Goal: Information Seeking & Learning: Learn about a topic

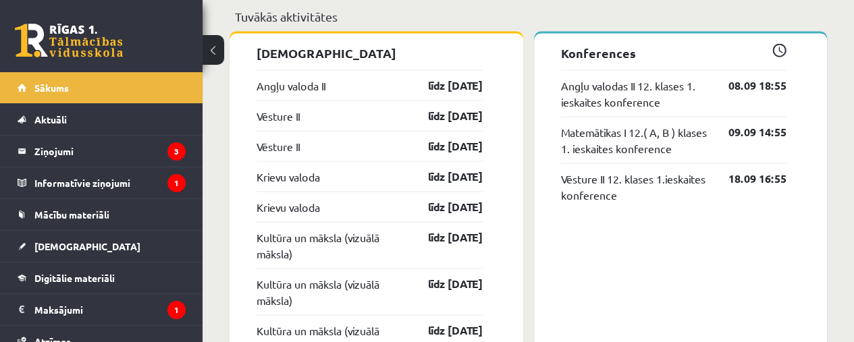
scroll to position [1291, 0]
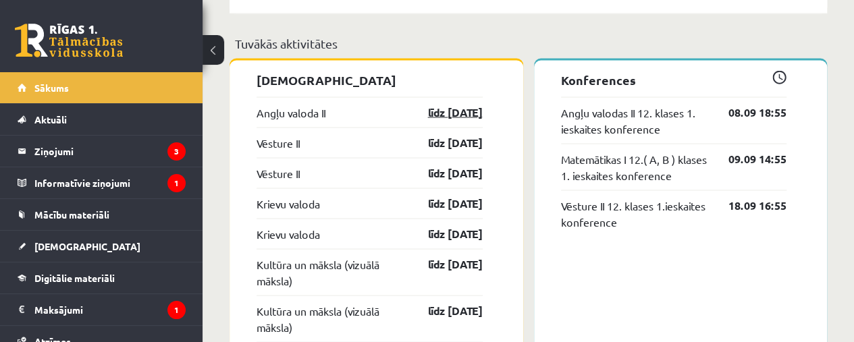
click at [454, 111] on link "līdz 30.09.25" at bounding box center [443, 113] width 78 height 16
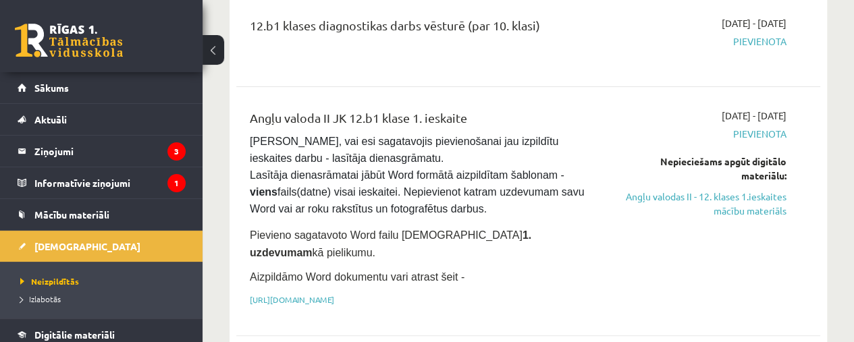
scroll to position [192, 0]
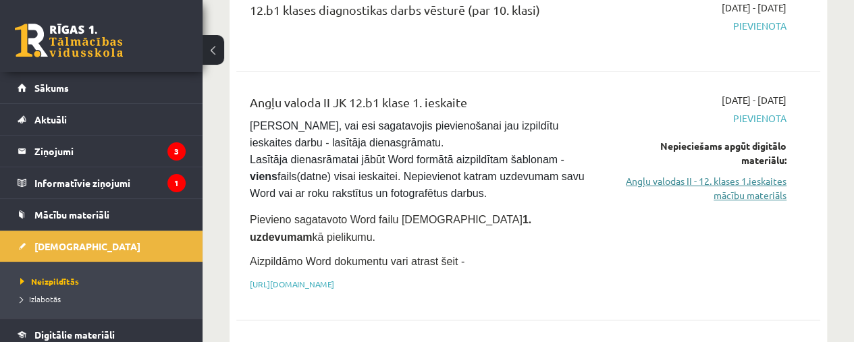
click at [751, 187] on link "Angļu valodas II - 12. klases 1.ieskaites mācību materiāls" at bounding box center [703, 188] width 165 height 28
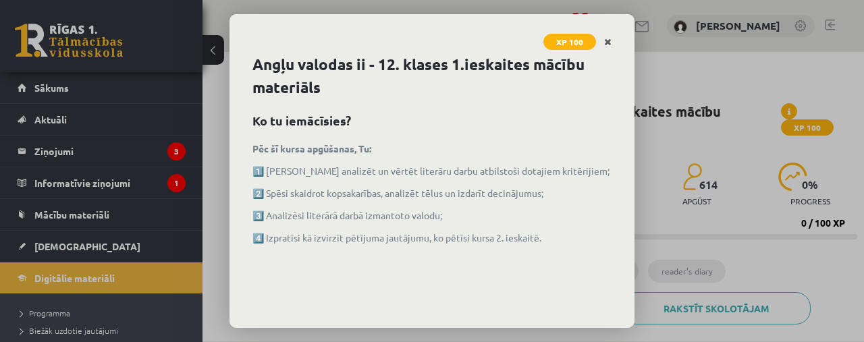
click at [607, 41] on icon "Close" at bounding box center [607, 42] width 7 height 9
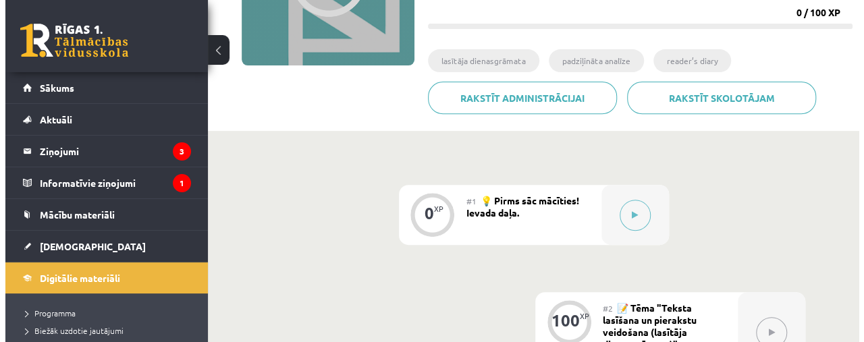
scroll to position [212, 0]
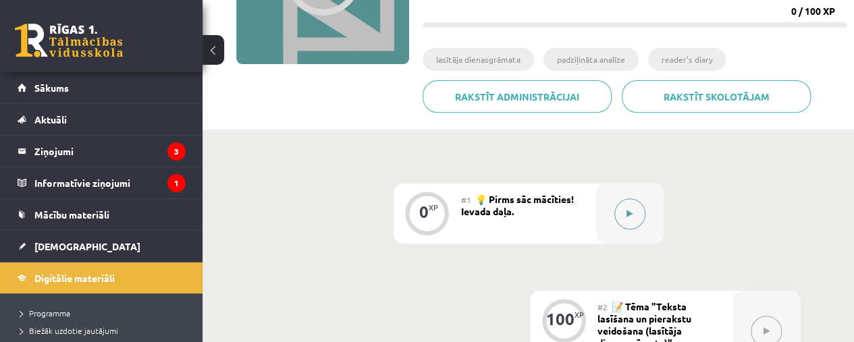
click at [628, 213] on icon at bounding box center [629, 214] width 6 height 8
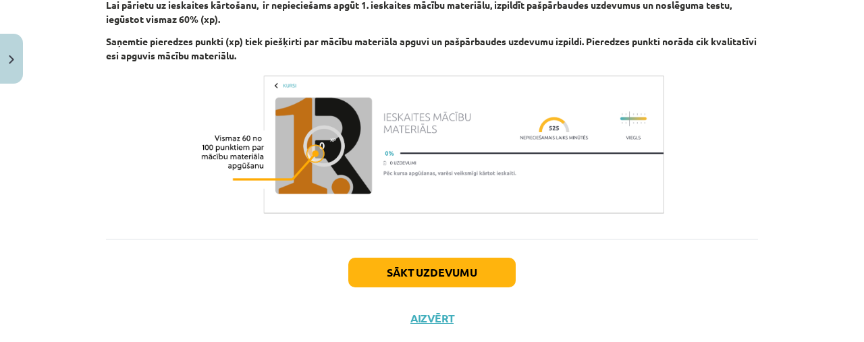
scroll to position [1041, 0]
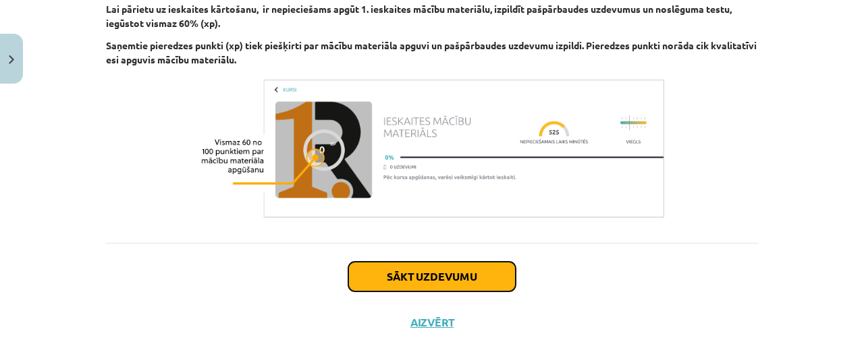
click at [460, 285] on button "Sākt uzdevumu" at bounding box center [431, 277] width 167 height 30
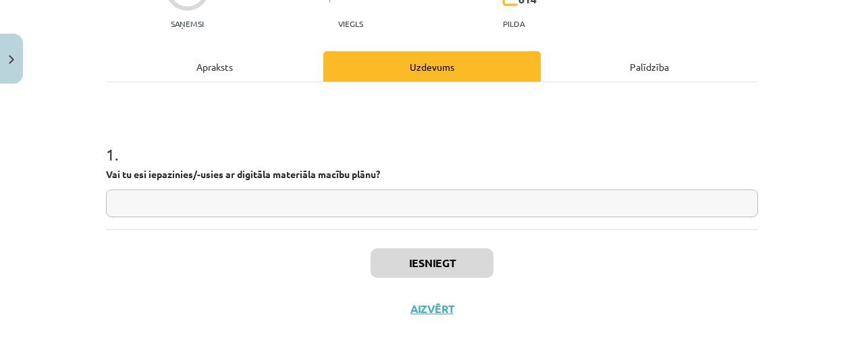
scroll to position [151, 0]
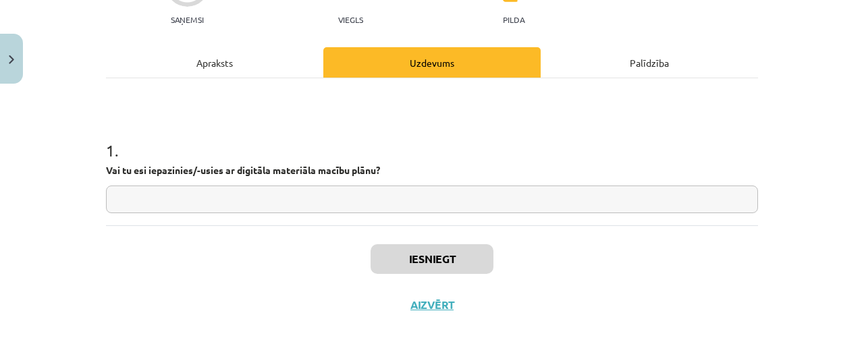
click at [609, 205] on input "text" at bounding box center [432, 200] width 652 height 28
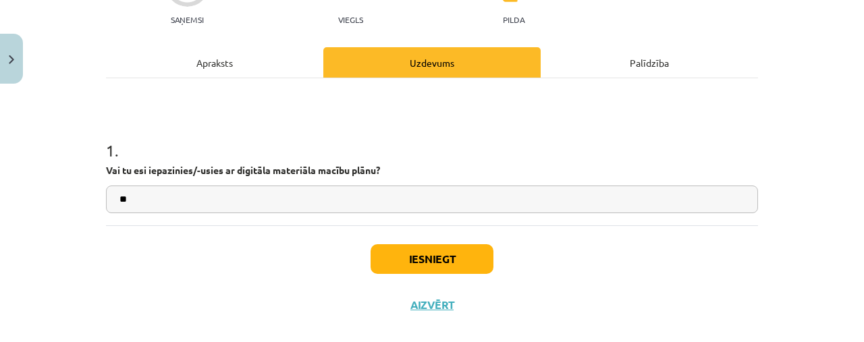
type input "**"
click at [430, 252] on button "Iesniegt" at bounding box center [432, 259] width 123 height 30
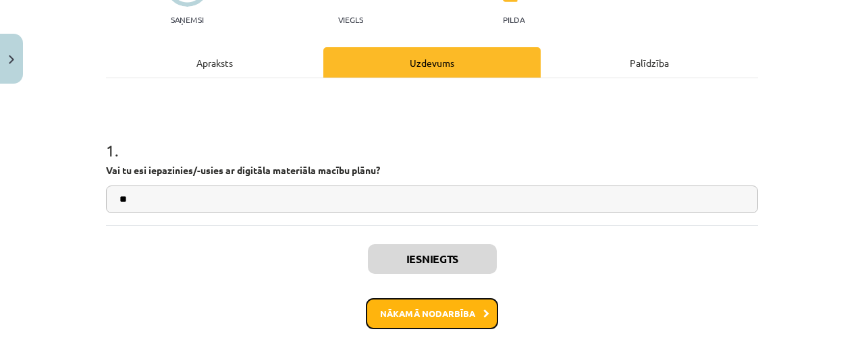
click at [452, 306] on button "Nākamā nodarbība" at bounding box center [432, 313] width 132 height 31
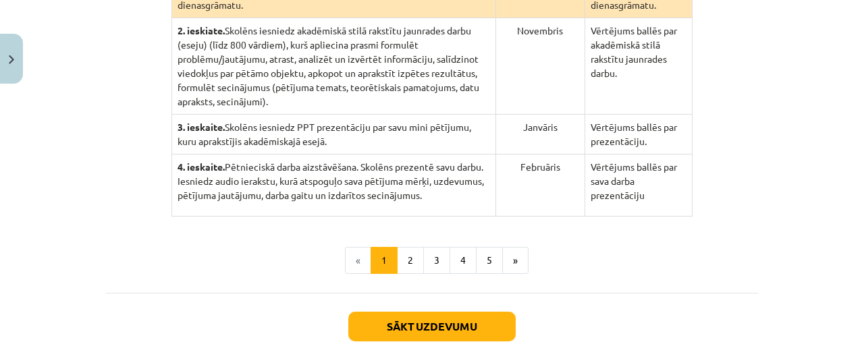
scroll to position [429, 0]
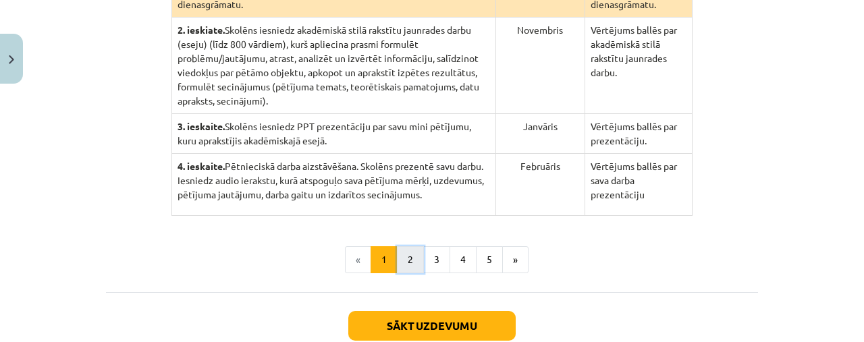
click at [397, 246] on button "2" at bounding box center [410, 259] width 27 height 27
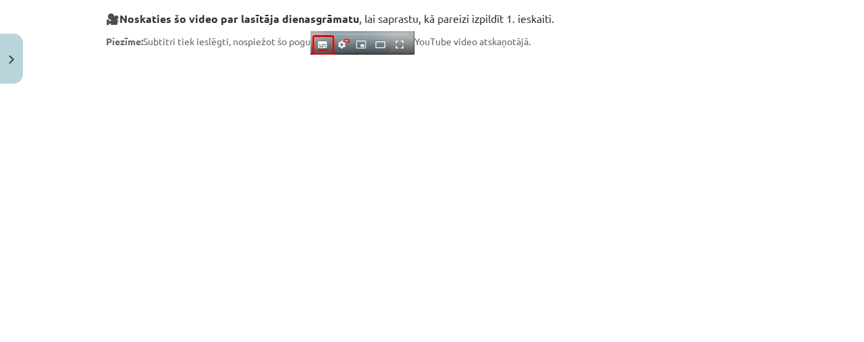
scroll to position [367, 0]
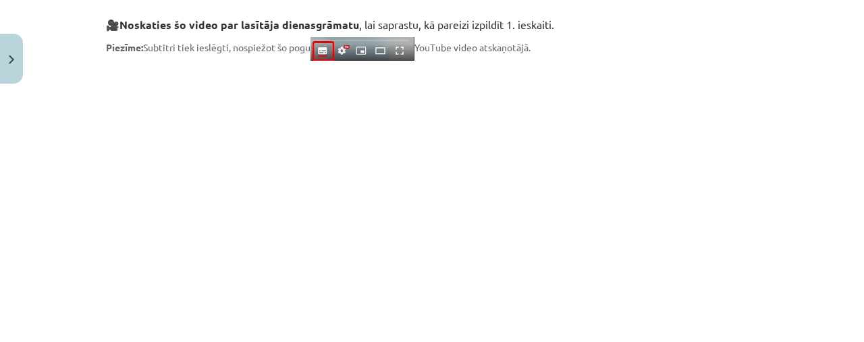
click at [819, 152] on div "Mācību tēma: Angļu valodas ii - 12. klases 1.ieskaites mācību materiāls #2 📝 Tē…" at bounding box center [432, 171] width 864 height 342
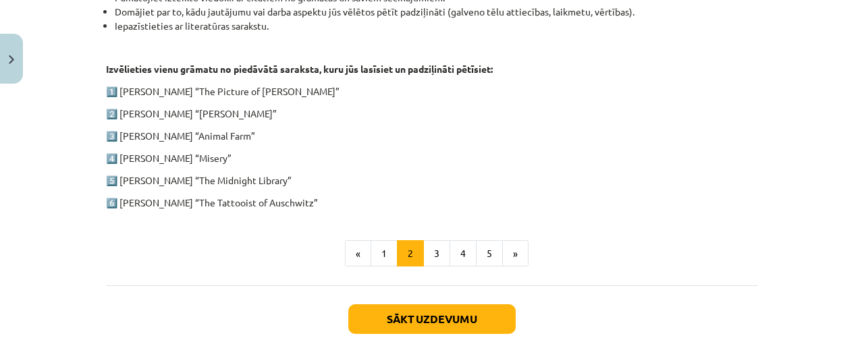
scroll to position [754, 0]
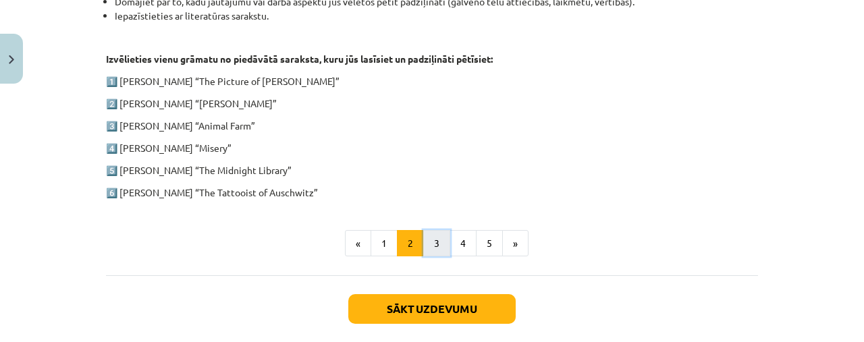
click at [423, 242] on button "3" at bounding box center [436, 243] width 27 height 27
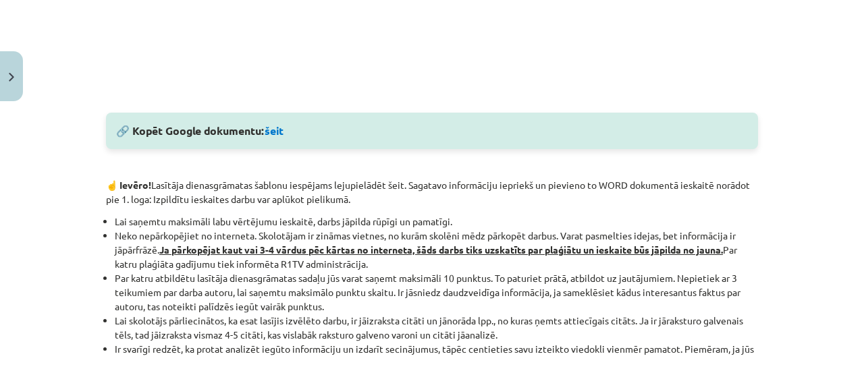
scroll to position [701, 0]
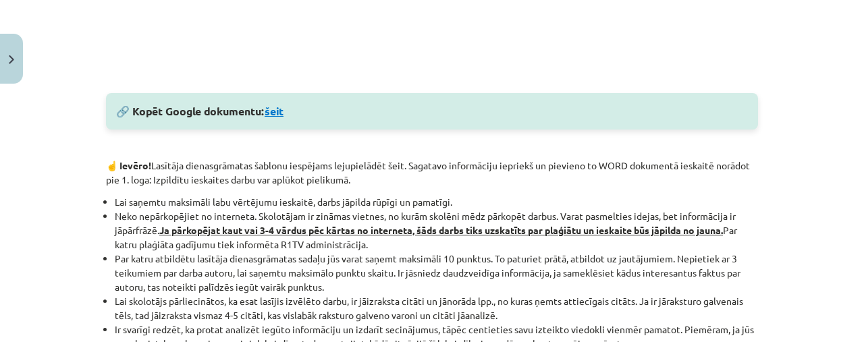
click at [273, 108] on link "šeit" at bounding box center [274, 111] width 19 height 14
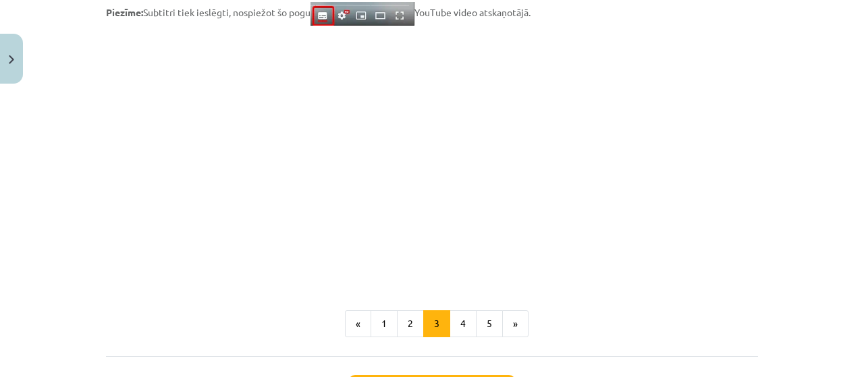
scroll to position [1129, 0]
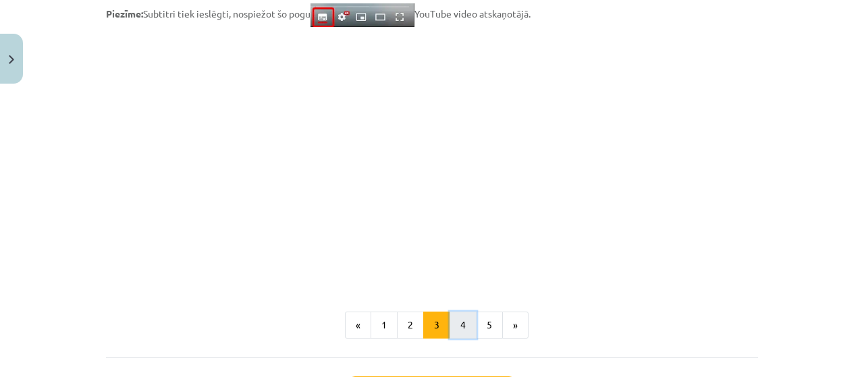
click at [456, 322] on button "4" at bounding box center [463, 325] width 27 height 27
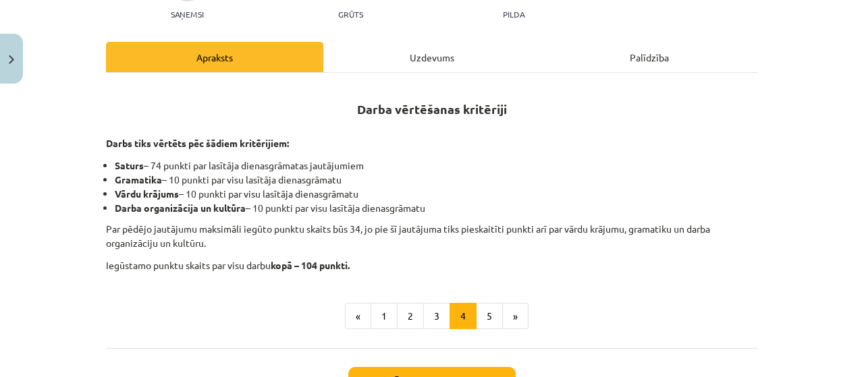
scroll to position [182, 0]
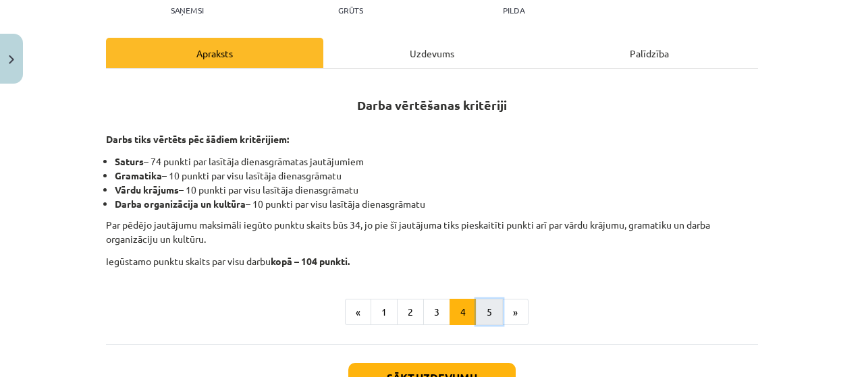
click at [476, 312] on button "5" at bounding box center [489, 312] width 27 height 27
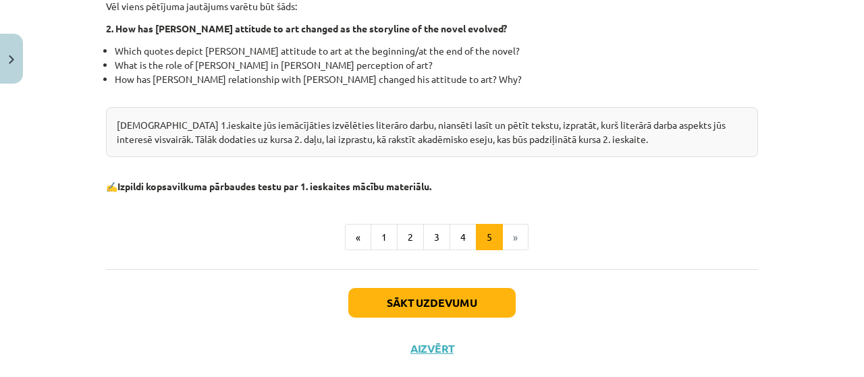
scroll to position [522, 0]
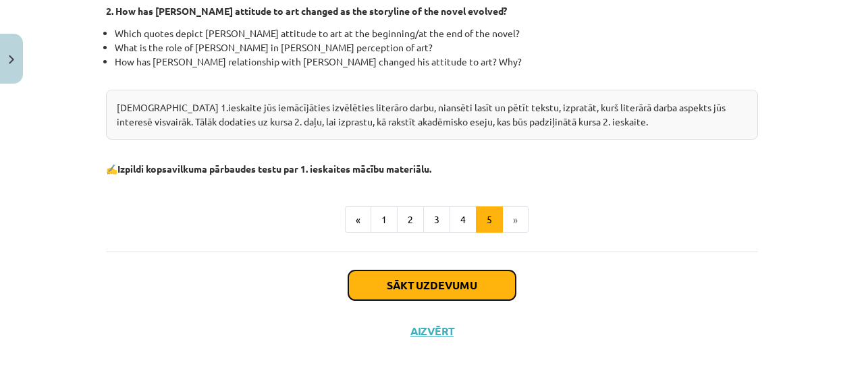
click at [497, 288] on button "Sākt uzdevumu" at bounding box center [431, 286] width 167 height 30
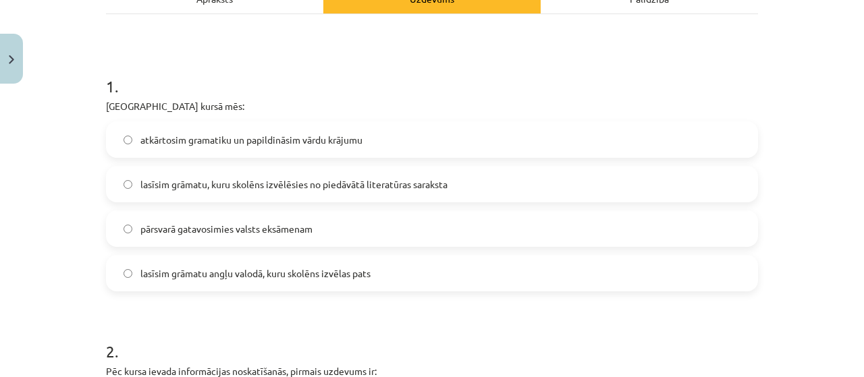
scroll to position [240, 0]
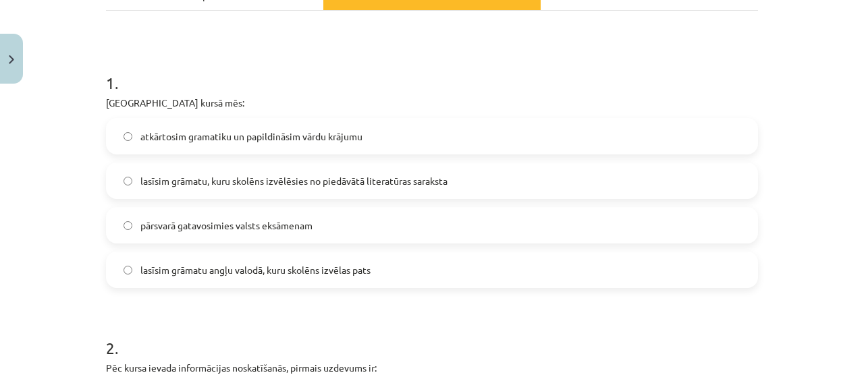
click at [652, 186] on label "lasīsim grāmatu, kuru skolēns izvēlēsies no piedāvātā literatūras saraksta" at bounding box center [431, 181] width 649 height 34
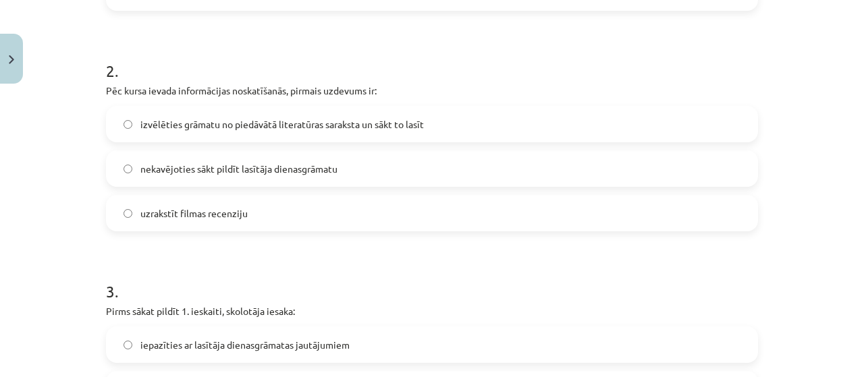
scroll to position [558, 0]
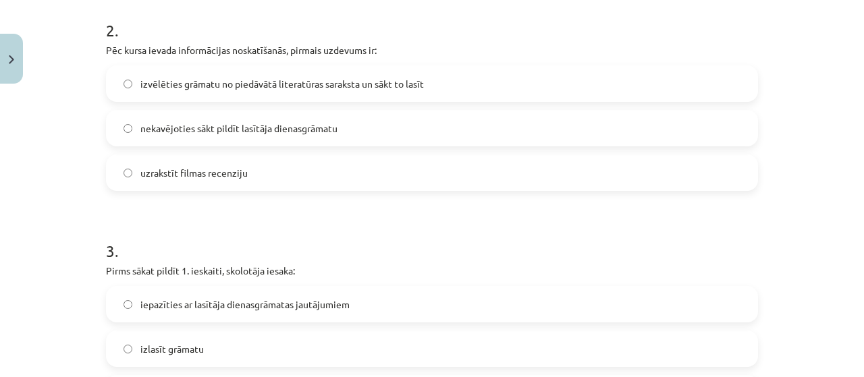
click at [599, 90] on label "izvēlēties grāmatu no piedāvātā literatūras saraksta un sākt to lasīt" at bounding box center [431, 84] width 649 height 34
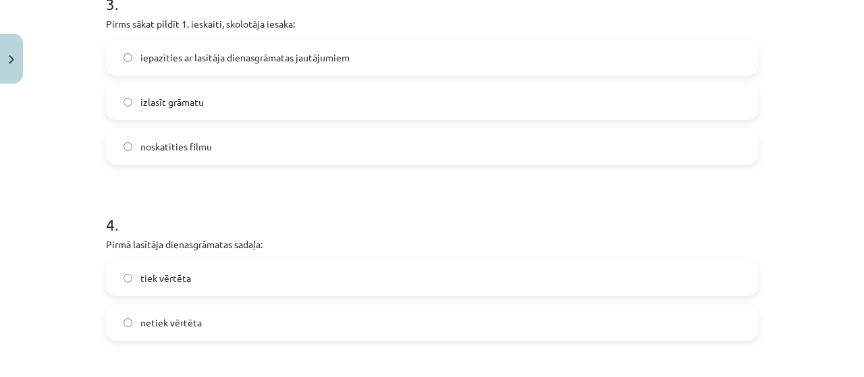
scroll to position [792, 0]
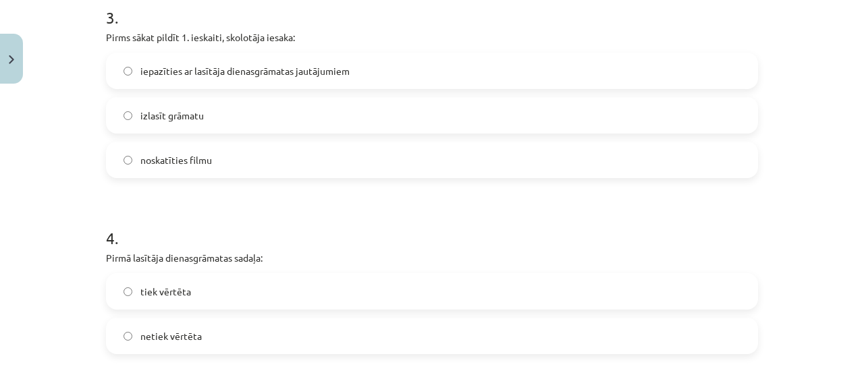
click at [559, 79] on label "iepazīties ar lasītāja dienasgrāmatas jautājumiem" at bounding box center [431, 71] width 649 height 34
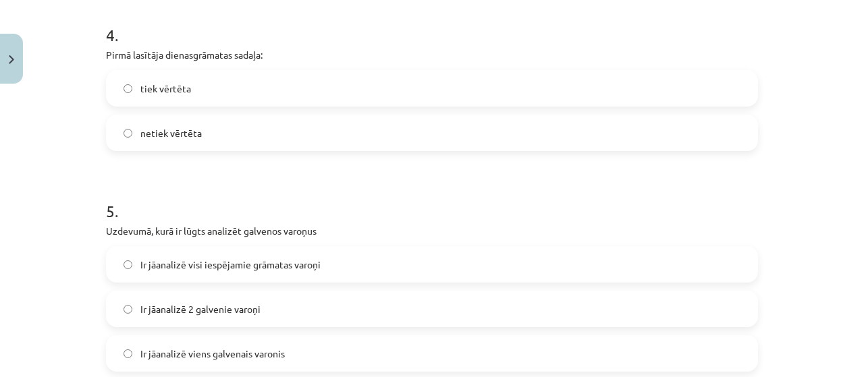
scroll to position [1006, 0]
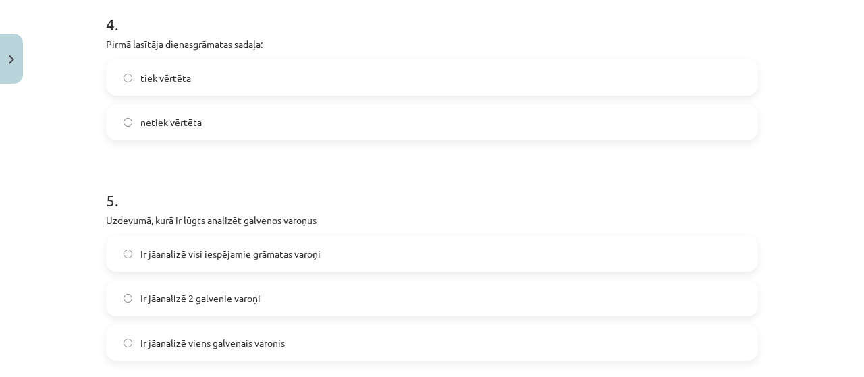
click at [566, 88] on label "tiek vērtēta" at bounding box center [431, 78] width 649 height 34
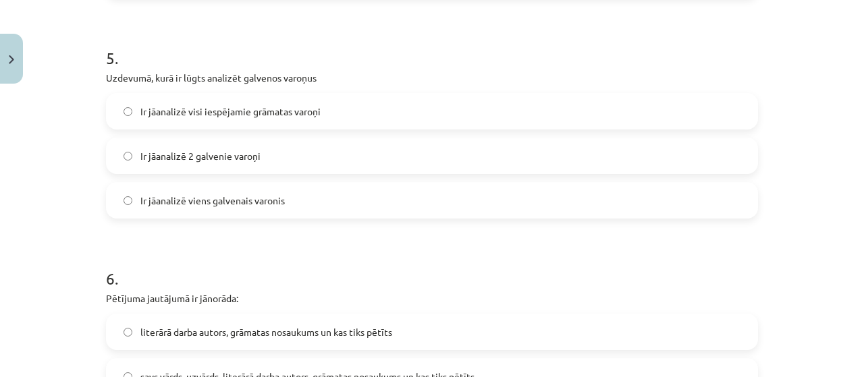
scroll to position [1162, 0]
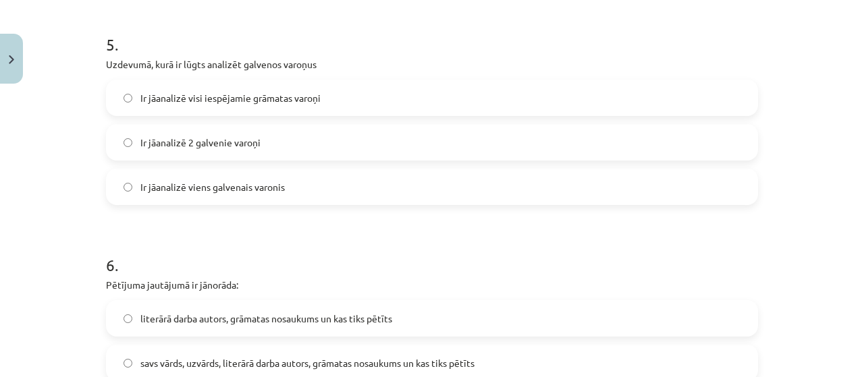
click at [481, 182] on label "Ir jāanalizē viens galvenais varonis" at bounding box center [431, 187] width 649 height 34
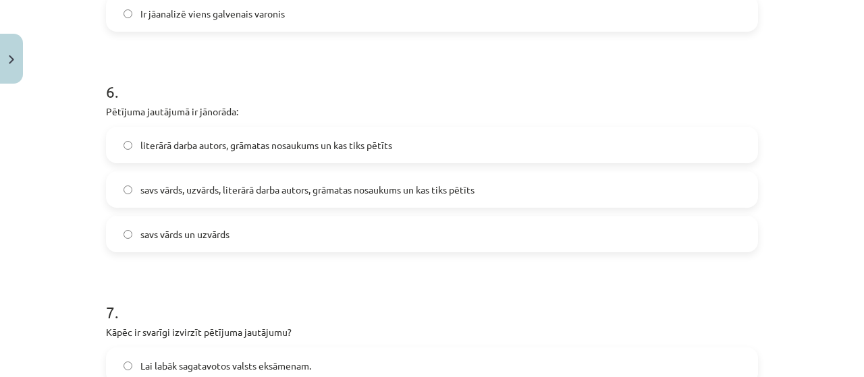
scroll to position [1365, 0]
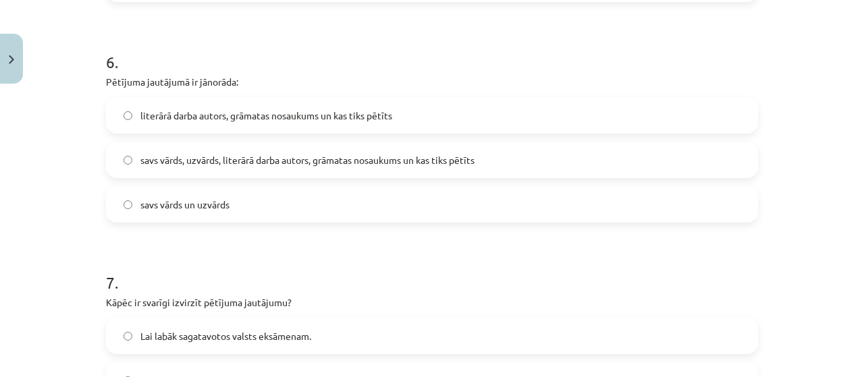
click at [576, 119] on label "literārā darba autors, grāmatas nosaukums un kas tiks pētīts" at bounding box center [431, 116] width 649 height 34
click at [582, 161] on label "savs vārds, uzvārds, literārā darba autors, grāmatas nosaukums un kas tiks pētī…" at bounding box center [431, 160] width 649 height 34
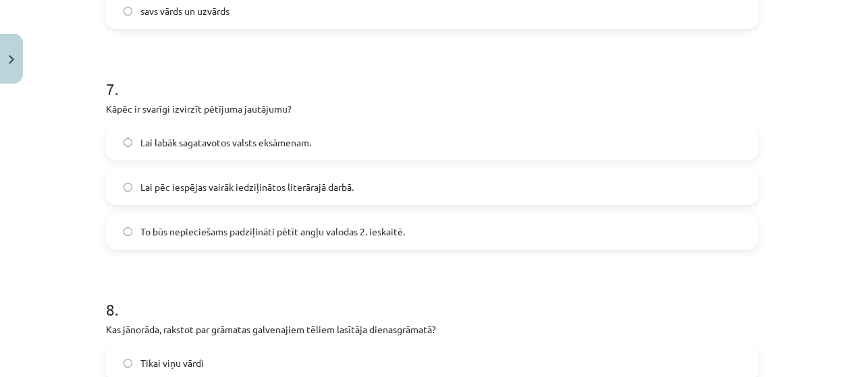
scroll to position [1589, 0]
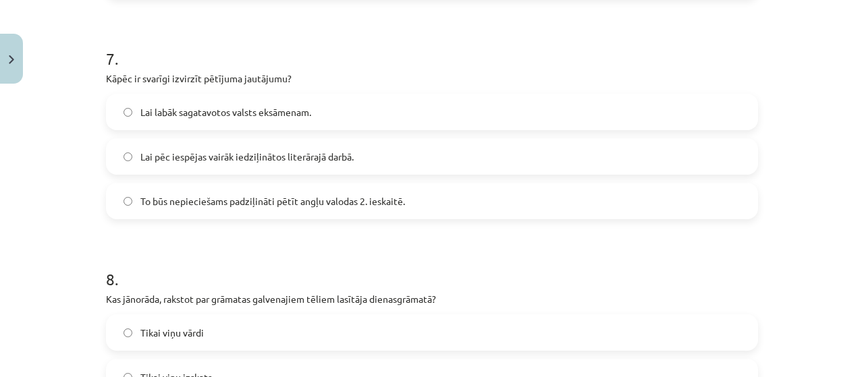
click at [472, 204] on label "To būs nepieciešams padziļināti pētīt angļu valodas 2. ieskaitē." at bounding box center [431, 201] width 649 height 34
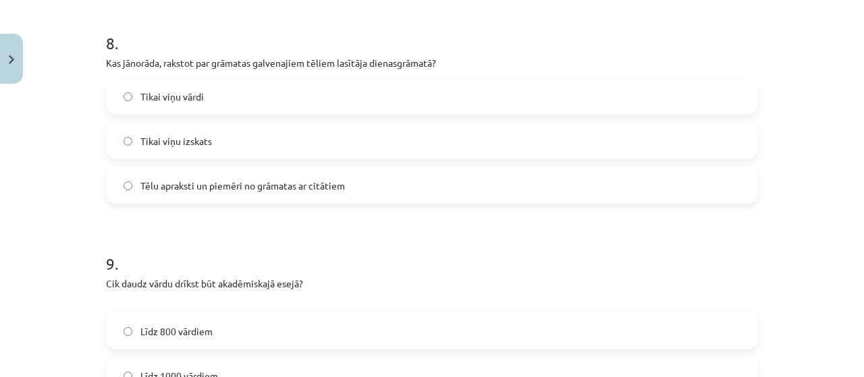
scroll to position [1835, 0]
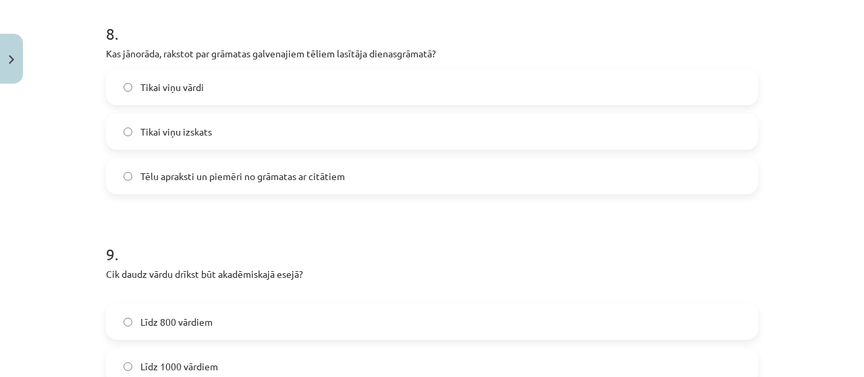
click at [468, 183] on label "Tēlu apraksti un piemēri no grāmatas ar citātiem" at bounding box center [431, 176] width 649 height 34
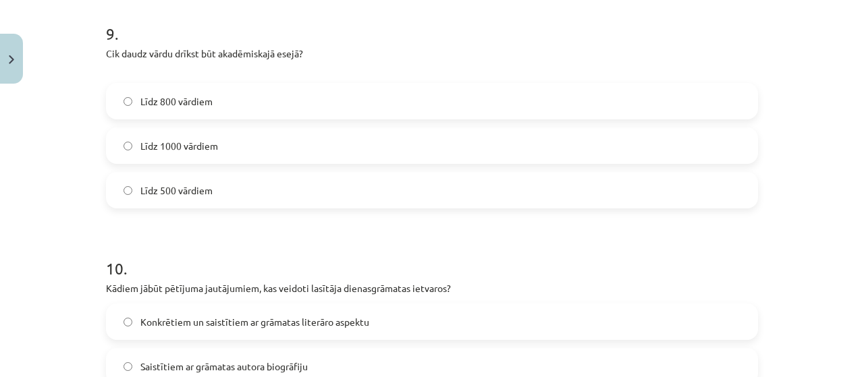
scroll to position [2049, 0]
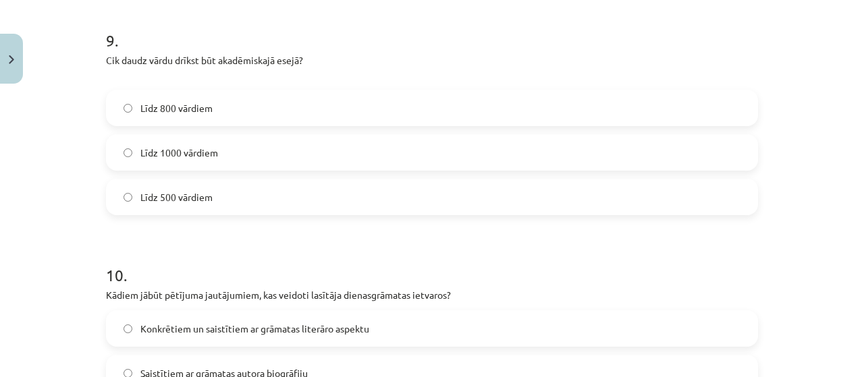
click at [425, 115] on label "Līdz 800 vārdiem" at bounding box center [431, 108] width 649 height 34
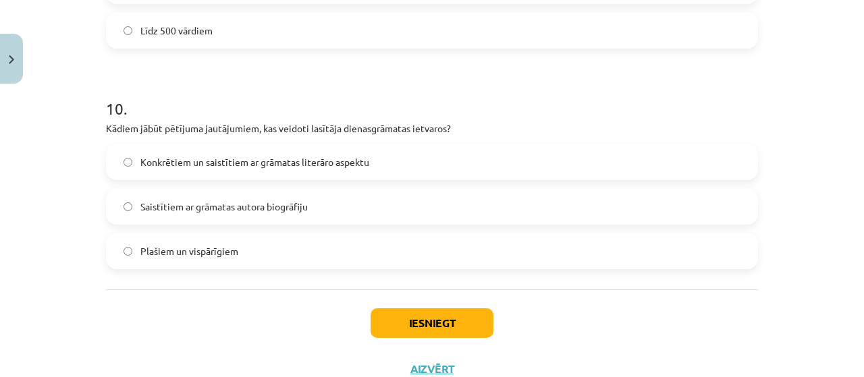
scroll to position [2218, 0]
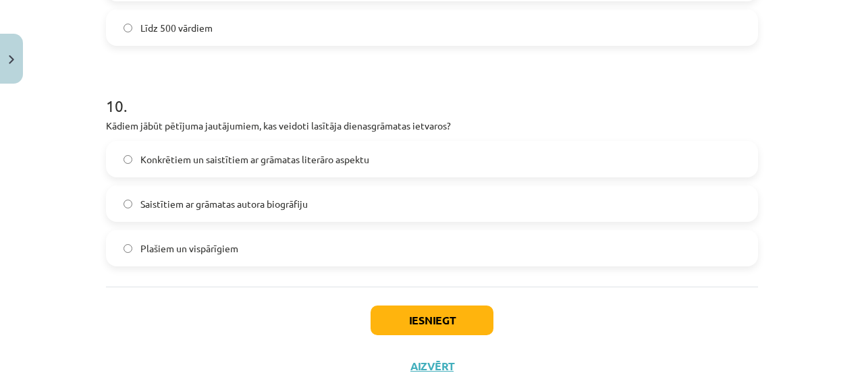
click at [514, 164] on label "Konkrētiem un saistītiem ar grāmatas literāro aspektu" at bounding box center [431, 159] width 649 height 34
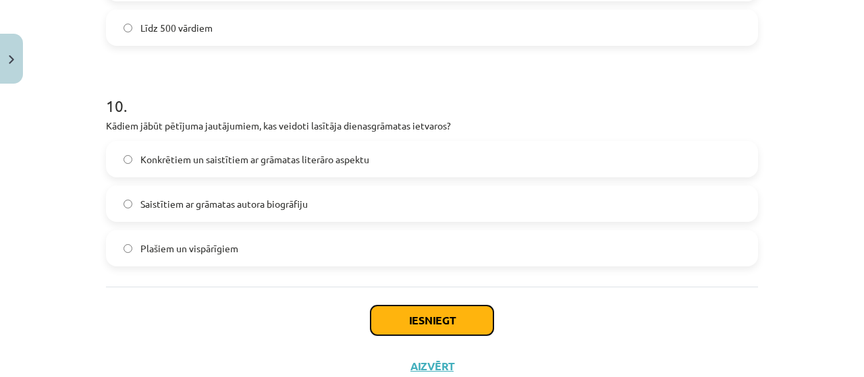
click at [448, 314] on button "Iesniegt" at bounding box center [432, 321] width 123 height 30
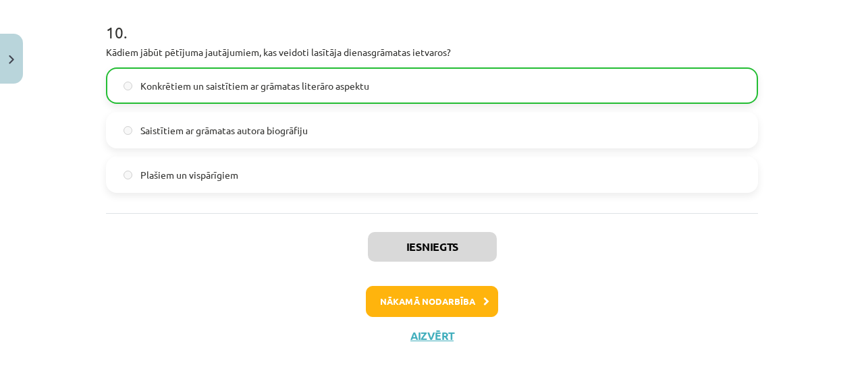
scroll to position [2295, 0]
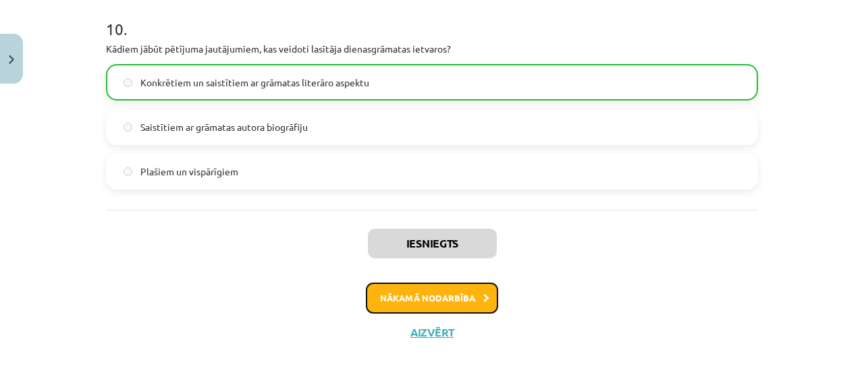
click at [448, 311] on button "Nākamā nodarbība" at bounding box center [432, 298] width 132 height 31
click at [448, 311] on div "Iesniegts Nākamā nodarbība Aizvērt" at bounding box center [432, 279] width 652 height 138
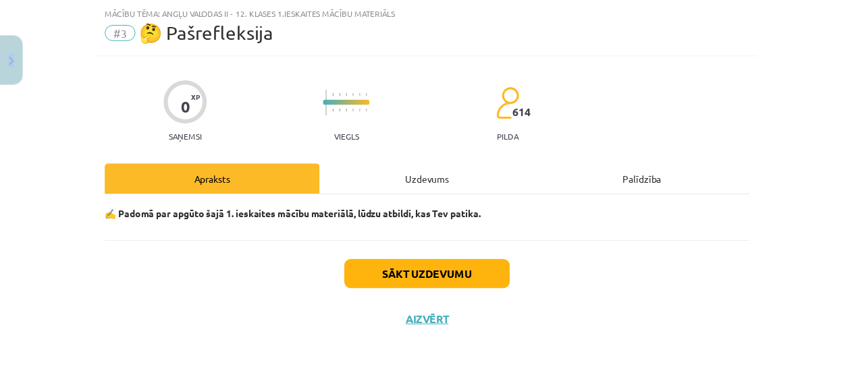
scroll to position [34, 0]
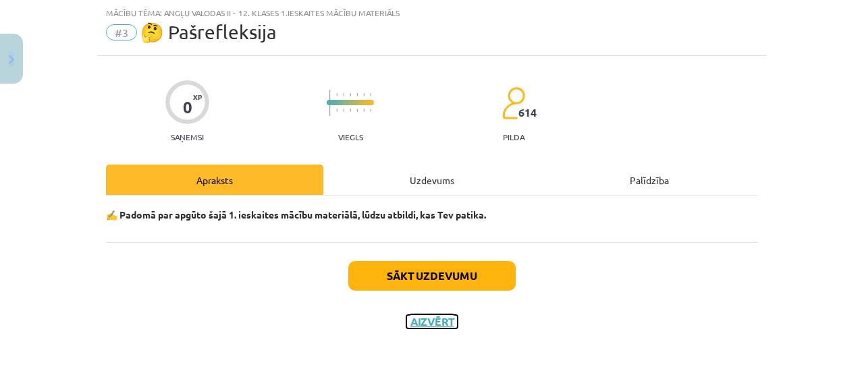
click at [425, 315] on button "Aizvērt" at bounding box center [431, 321] width 51 height 13
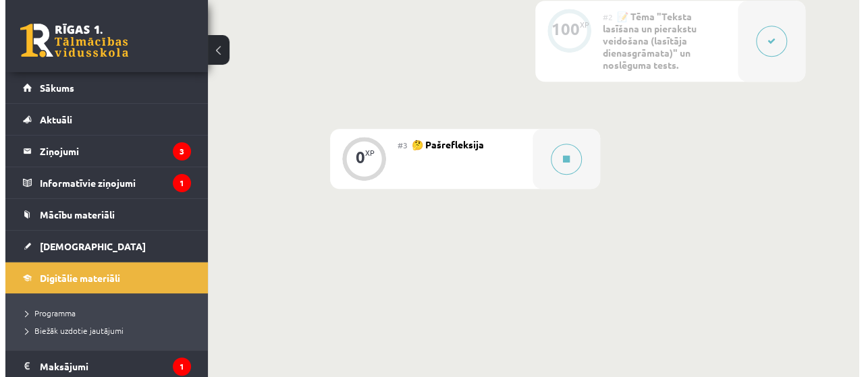
scroll to position [502, 0]
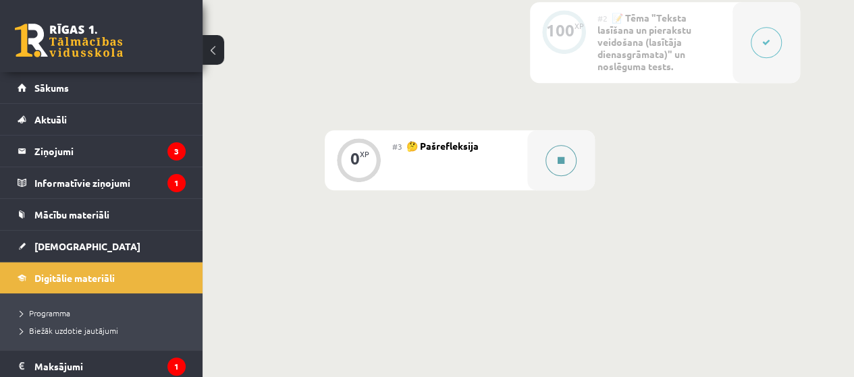
click at [556, 159] on button at bounding box center [560, 160] width 31 height 31
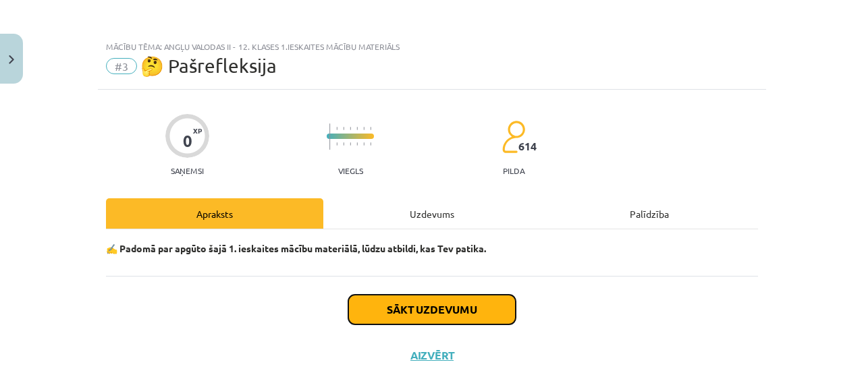
click at [456, 298] on button "Sākt uzdevumu" at bounding box center [431, 310] width 167 height 30
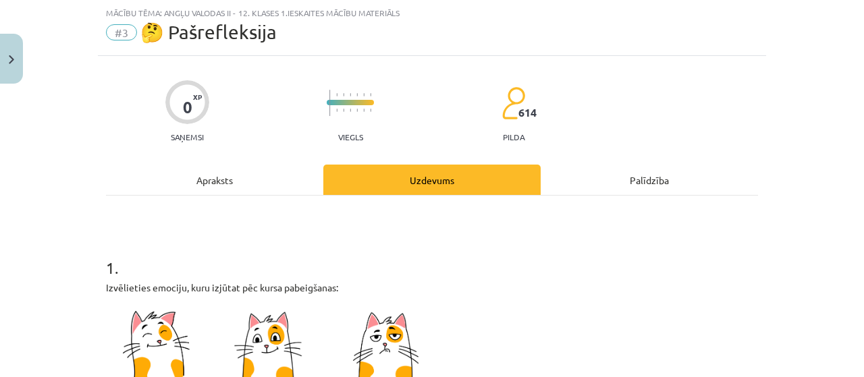
scroll to position [391, 0]
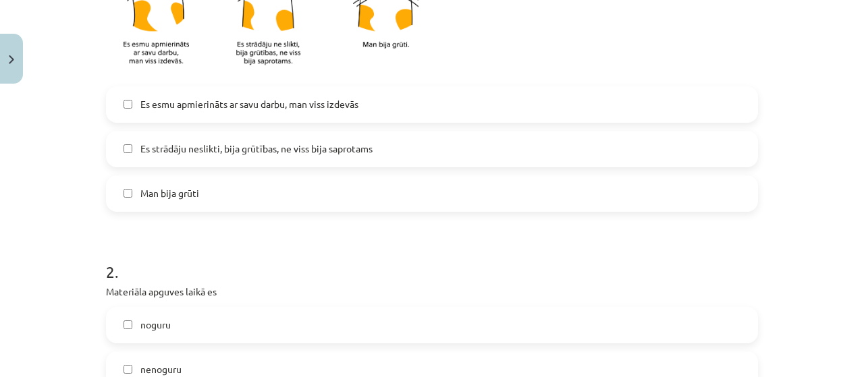
click at [553, 118] on label "Es esmu apmierināts ar savu darbu, man viss izdevās" at bounding box center [431, 105] width 649 height 34
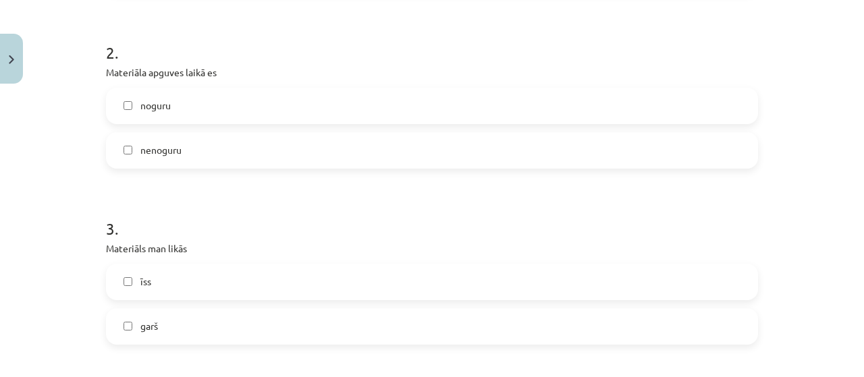
scroll to position [610, 0]
click at [562, 99] on label "noguru" at bounding box center [431, 106] width 649 height 34
click at [663, 124] on div "noguru nenoguru" at bounding box center [432, 128] width 652 height 81
click at [666, 153] on label "nenoguru" at bounding box center [431, 151] width 649 height 34
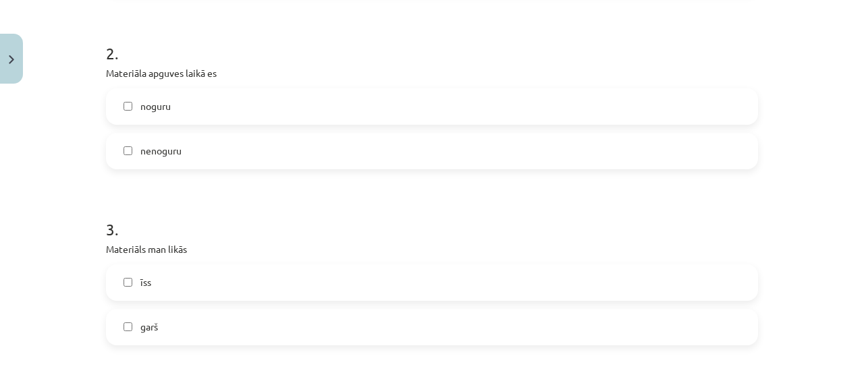
click at [701, 109] on label "noguru" at bounding box center [431, 107] width 649 height 34
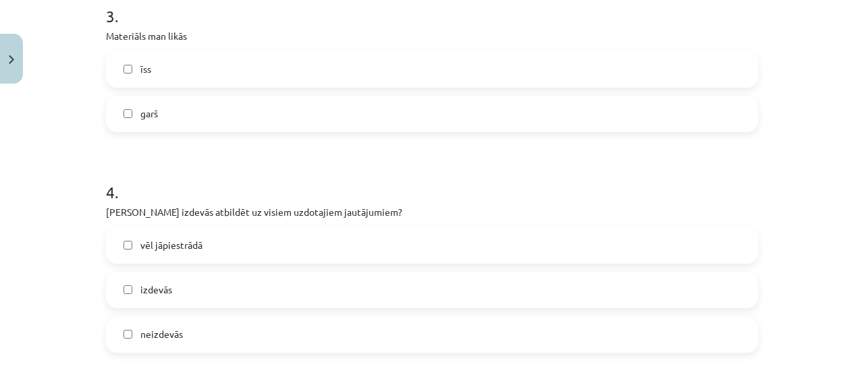
scroll to position [828, 0]
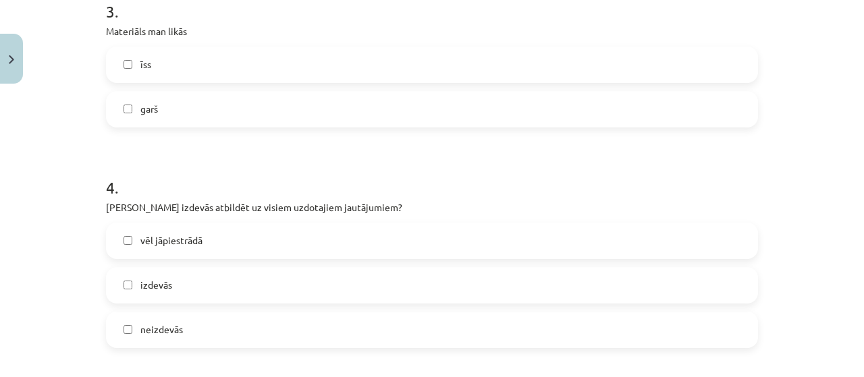
click at [613, 114] on label "garš" at bounding box center [431, 109] width 649 height 34
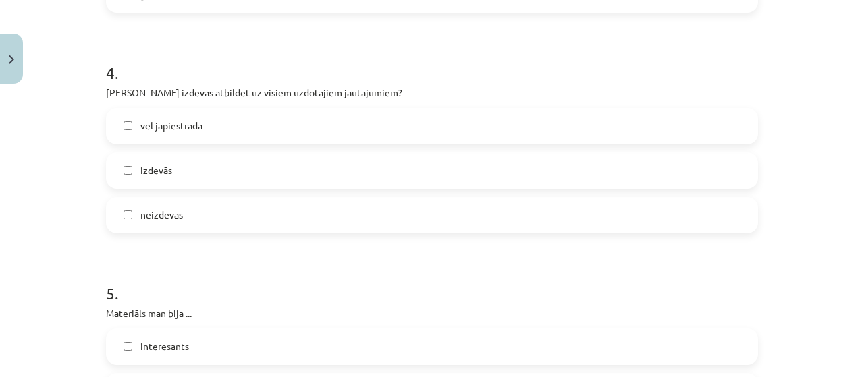
scroll to position [948, 0]
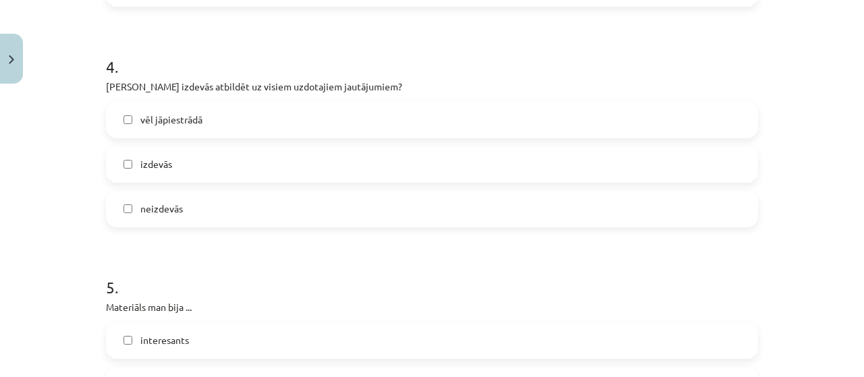
click at [565, 130] on label "vēl jāpiestrādā" at bounding box center [431, 120] width 649 height 34
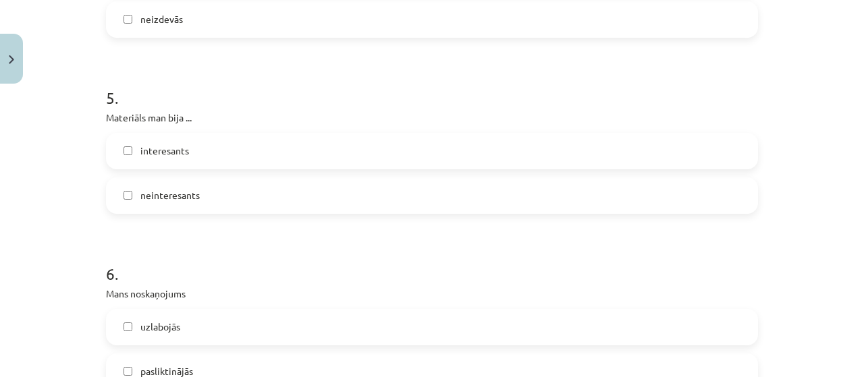
scroll to position [1142, 0]
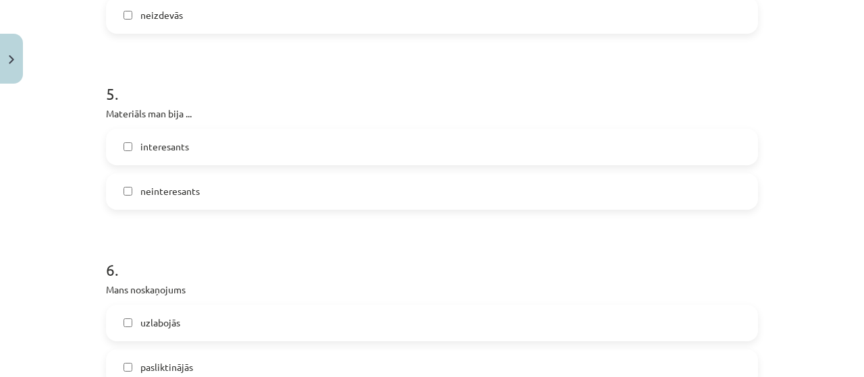
click at [570, 149] on label "interesants" at bounding box center [431, 147] width 649 height 34
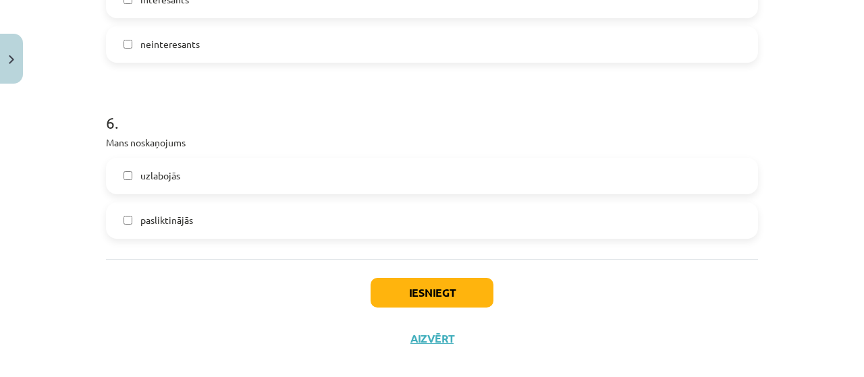
scroll to position [1292, 0]
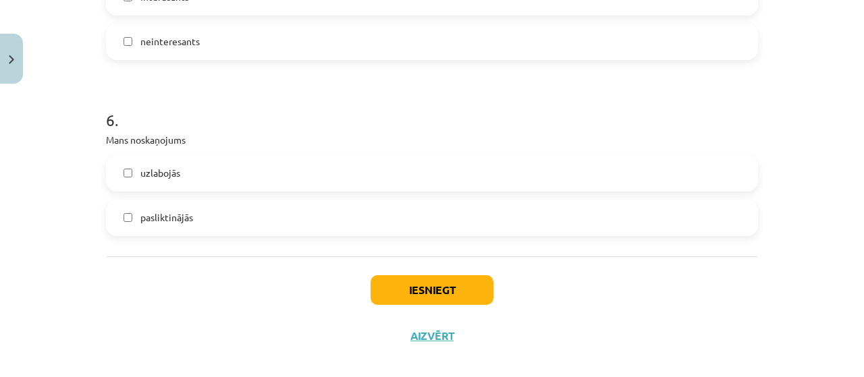
click at [468, 159] on label "uzlabojās" at bounding box center [431, 174] width 649 height 34
click at [485, 296] on button "Iesniegt" at bounding box center [432, 290] width 123 height 30
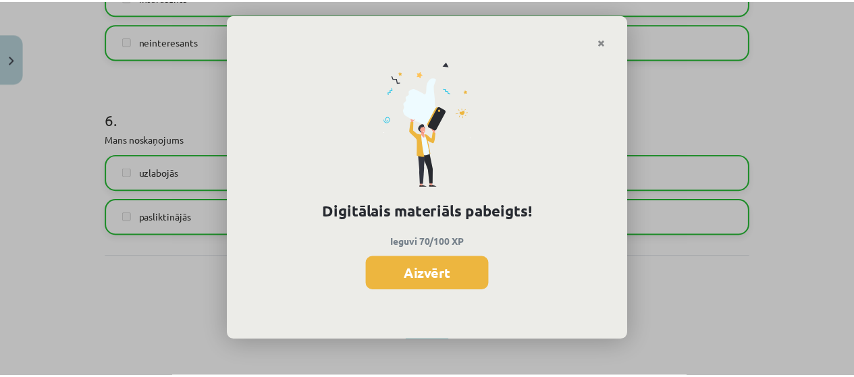
scroll to position [502, 0]
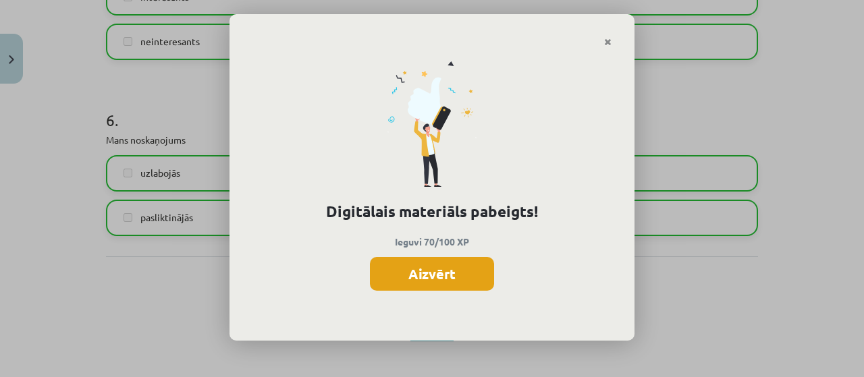
click at [431, 268] on button "Aizvērt" at bounding box center [432, 274] width 124 height 34
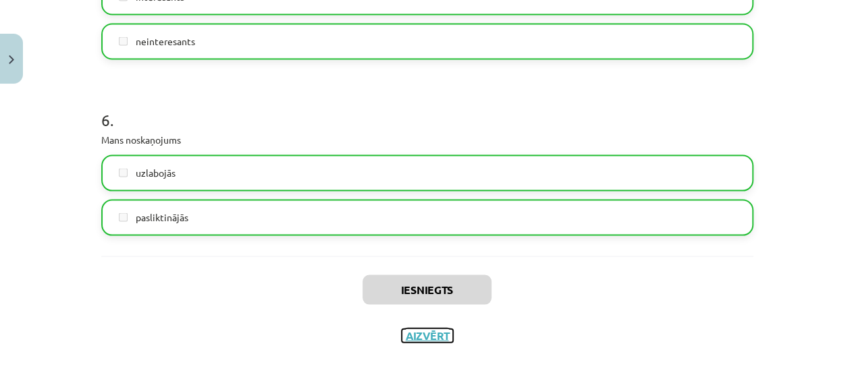
click at [434, 340] on button "Aizvērt" at bounding box center [427, 335] width 51 height 13
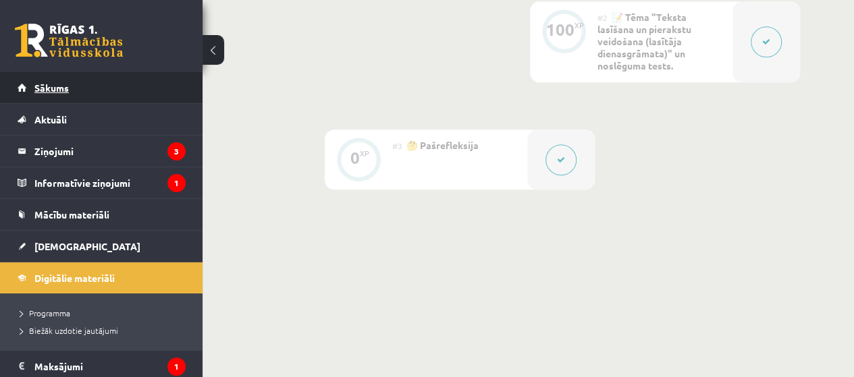
click at [39, 85] on span "Sākums" at bounding box center [51, 88] width 34 height 12
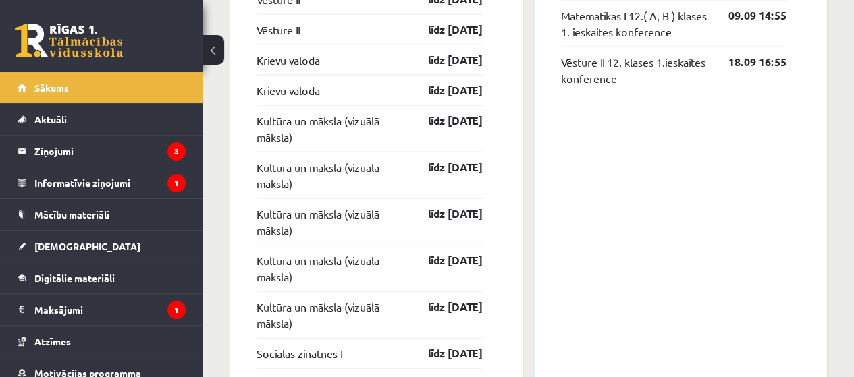
scroll to position [1422, 0]
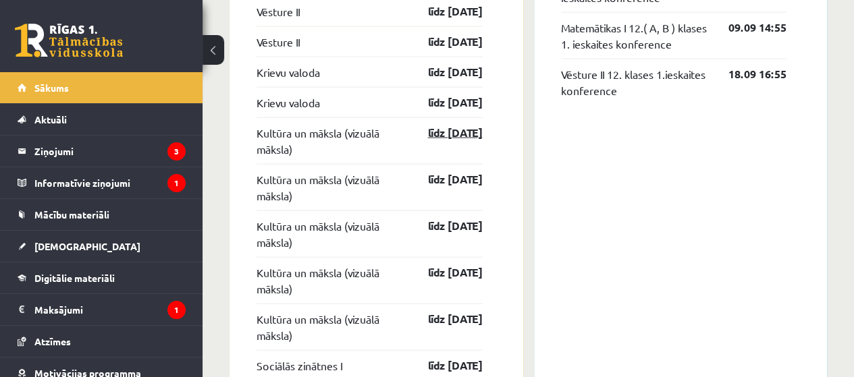
click at [465, 134] on link "līdz 31.10.25" at bounding box center [443, 133] width 78 height 16
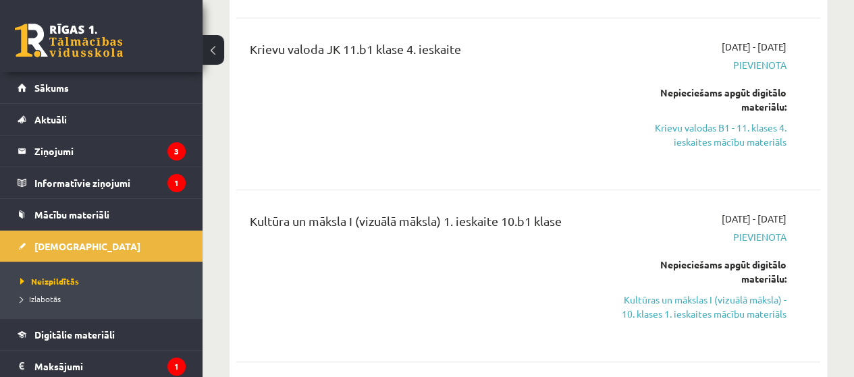
scroll to position [3037, 0]
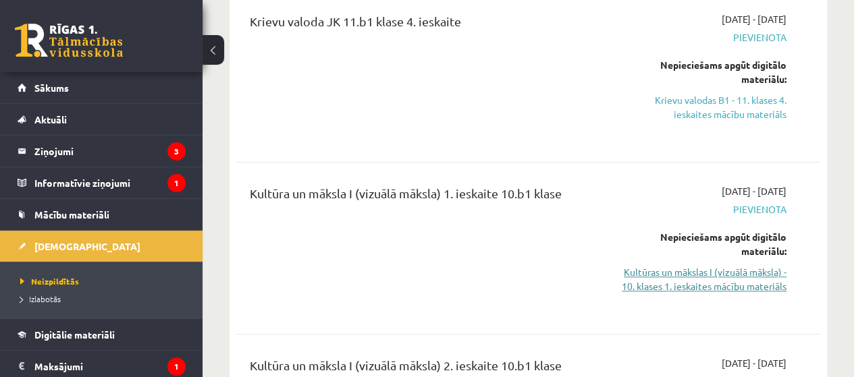
click at [733, 265] on link "Kultūras un mākslas I (vizuālā māksla) - 10. klases 1. ieskaites mācību materiā…" at bounding box center [703, 279] width 165 height 28
